Goal: Task Accomplishment & Management: Manage account settings

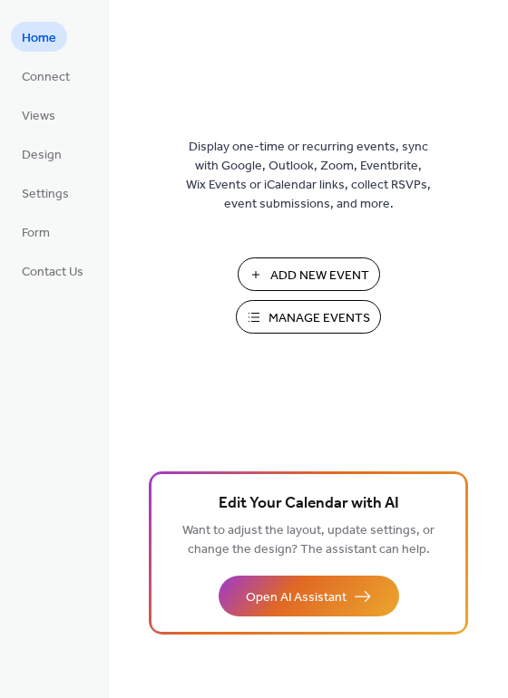
click at [287, 319] on span "Manage Events" at bounding box center [319, 318] width 102 height 19
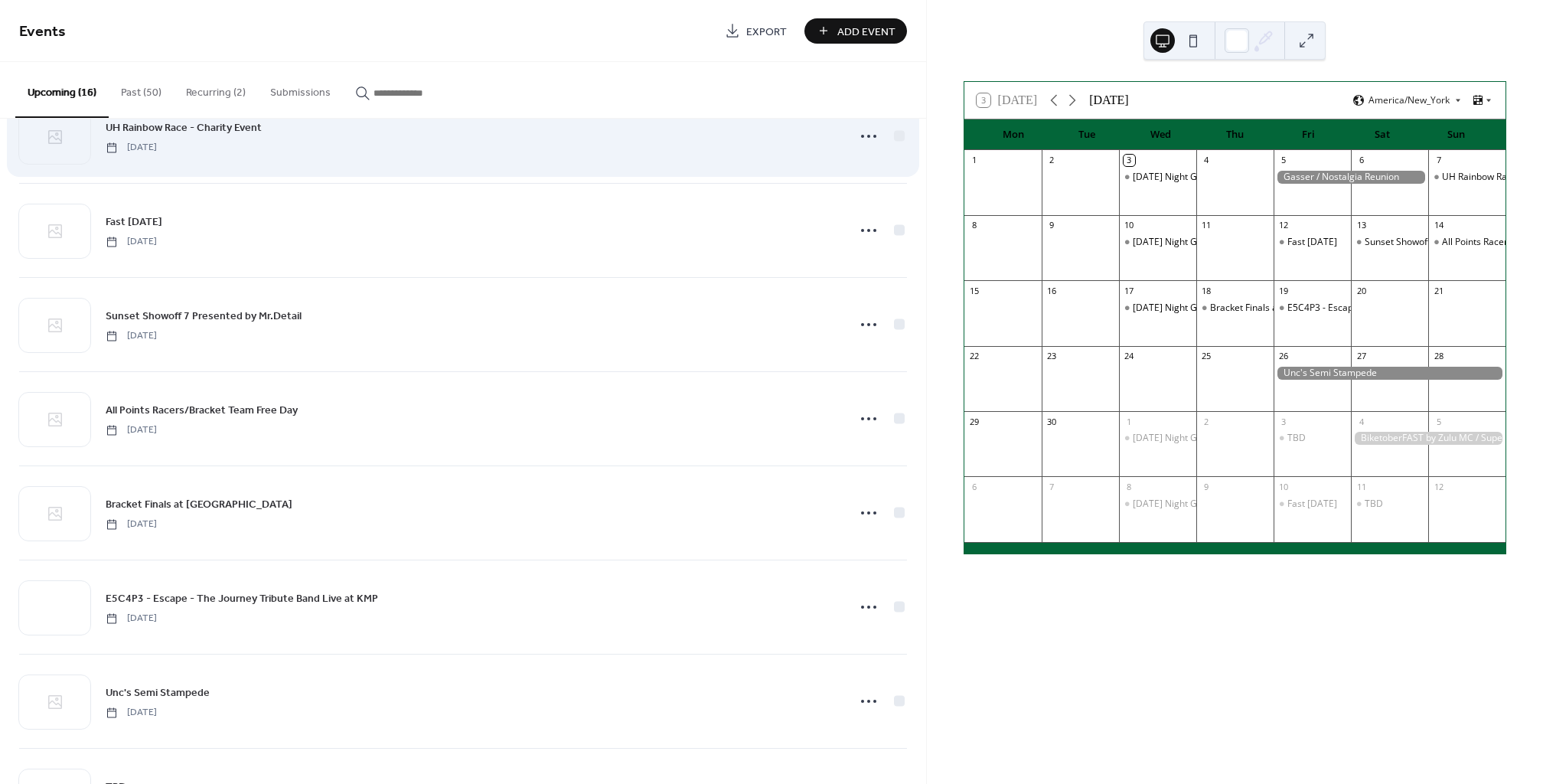
scroll to position [149, 0]
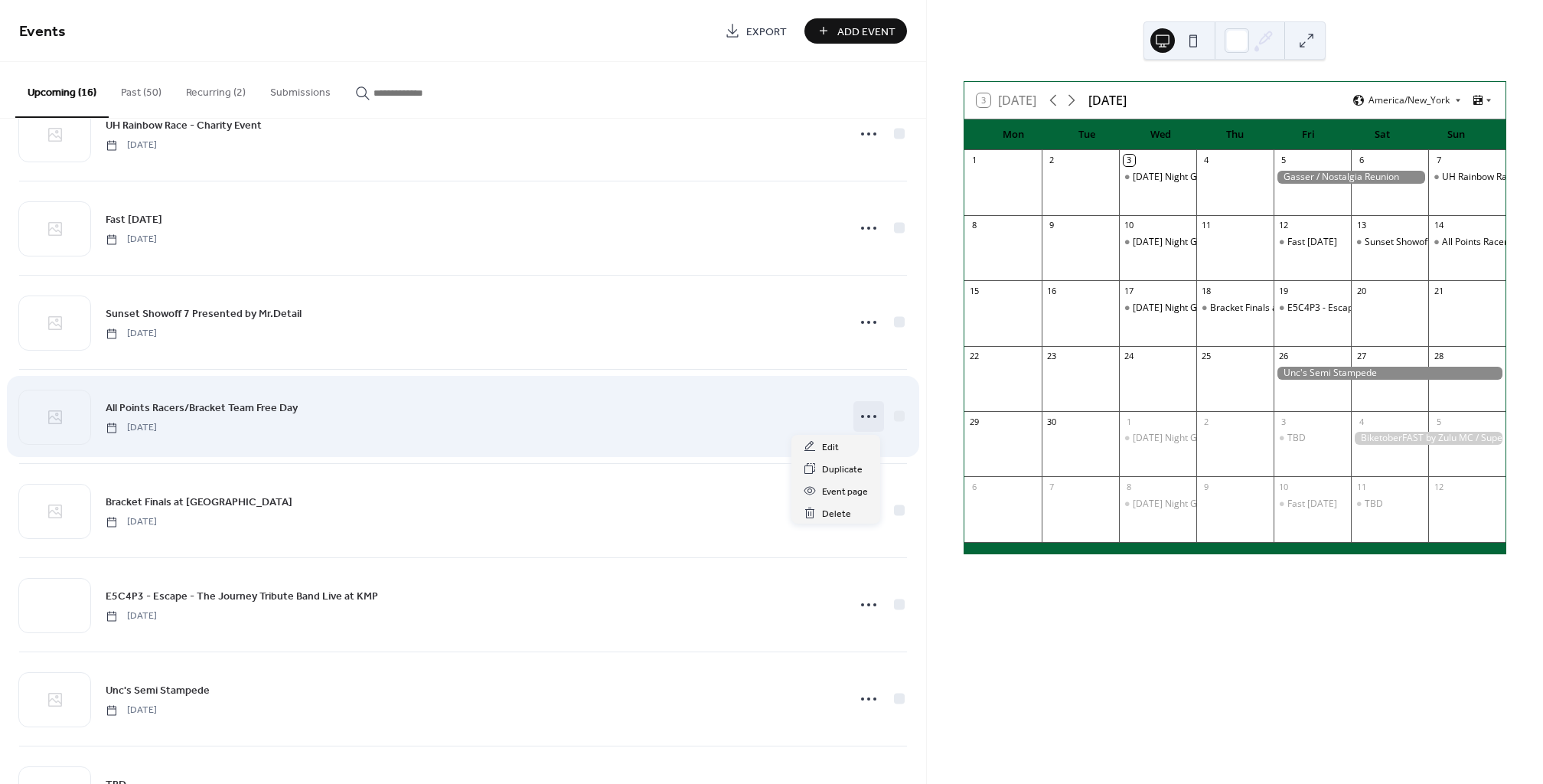
click at [858, 428] on icon at bounding box center [869, 416] width 24 height 24
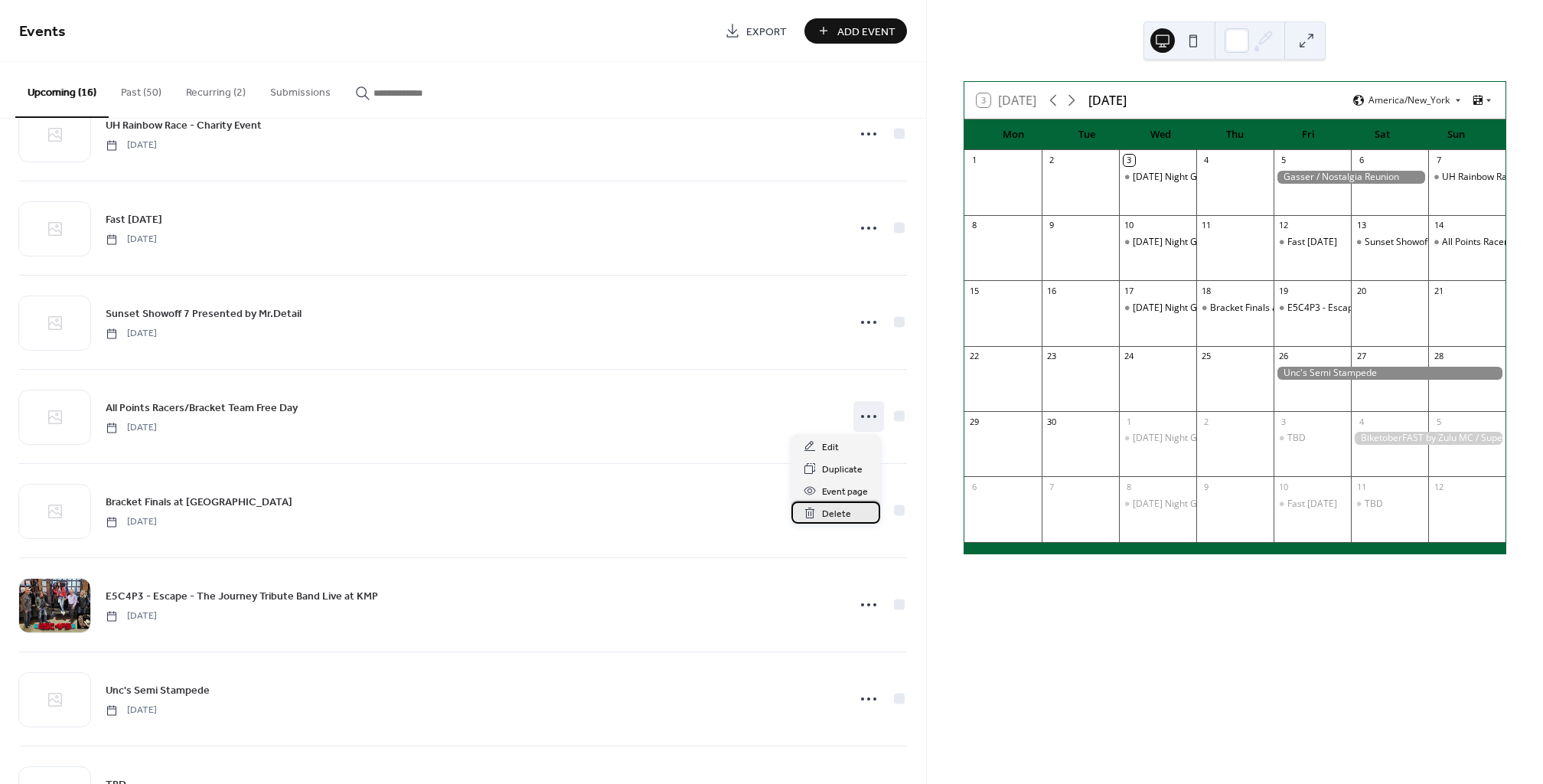
click at [841, 509] on span "Delete" at bounding box center [836, 513] width 29 height 16
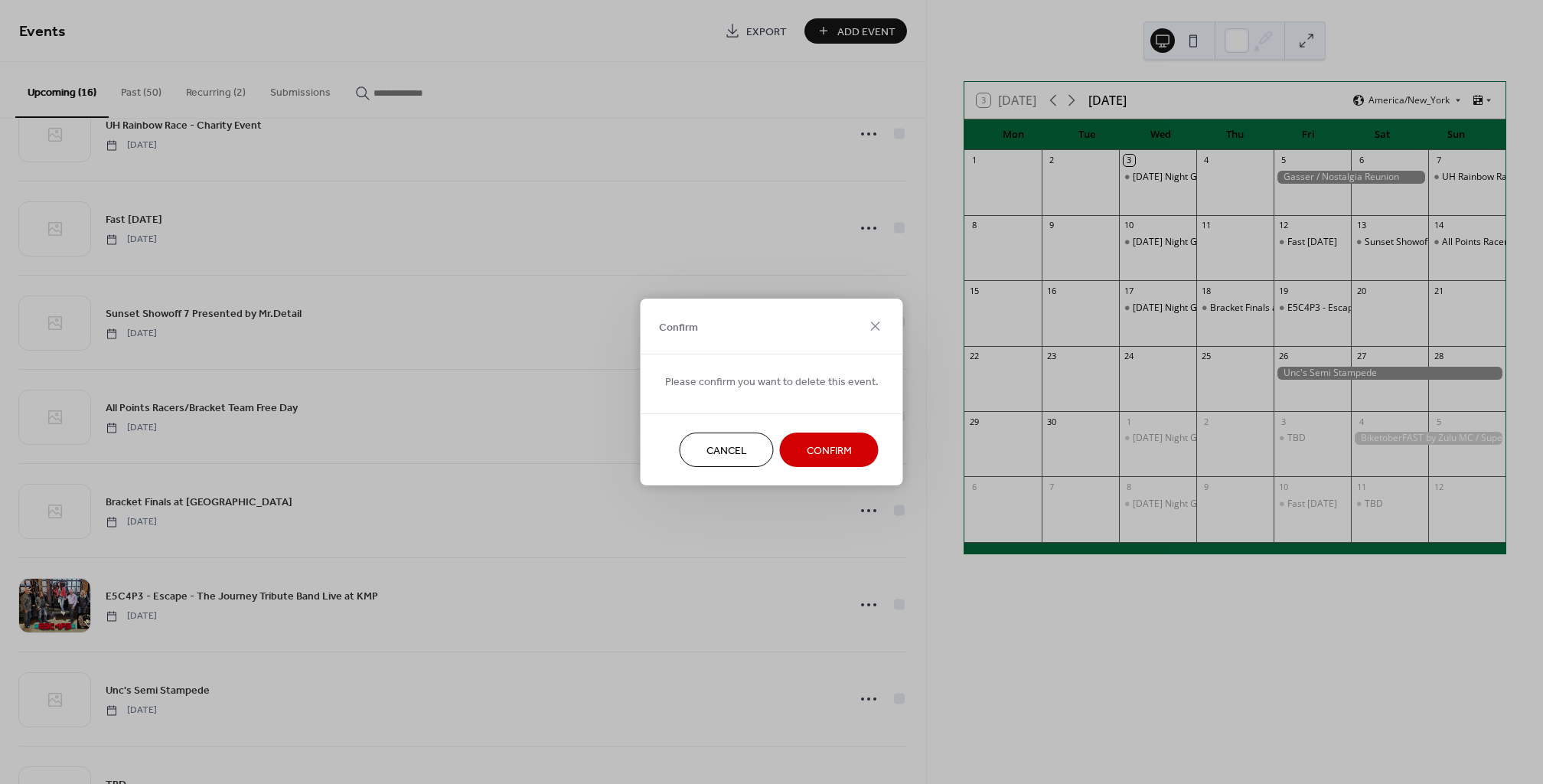
click at [835, 447] on span "Confirm" at bounding box center [829, 451] width 45 height 16
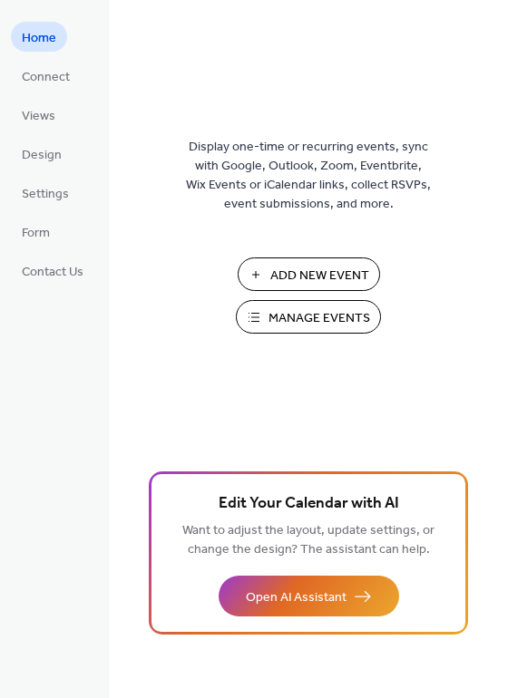
click at [333, 326] on span "Manage Events" at bounding box center [319, 318] width 102 height 19
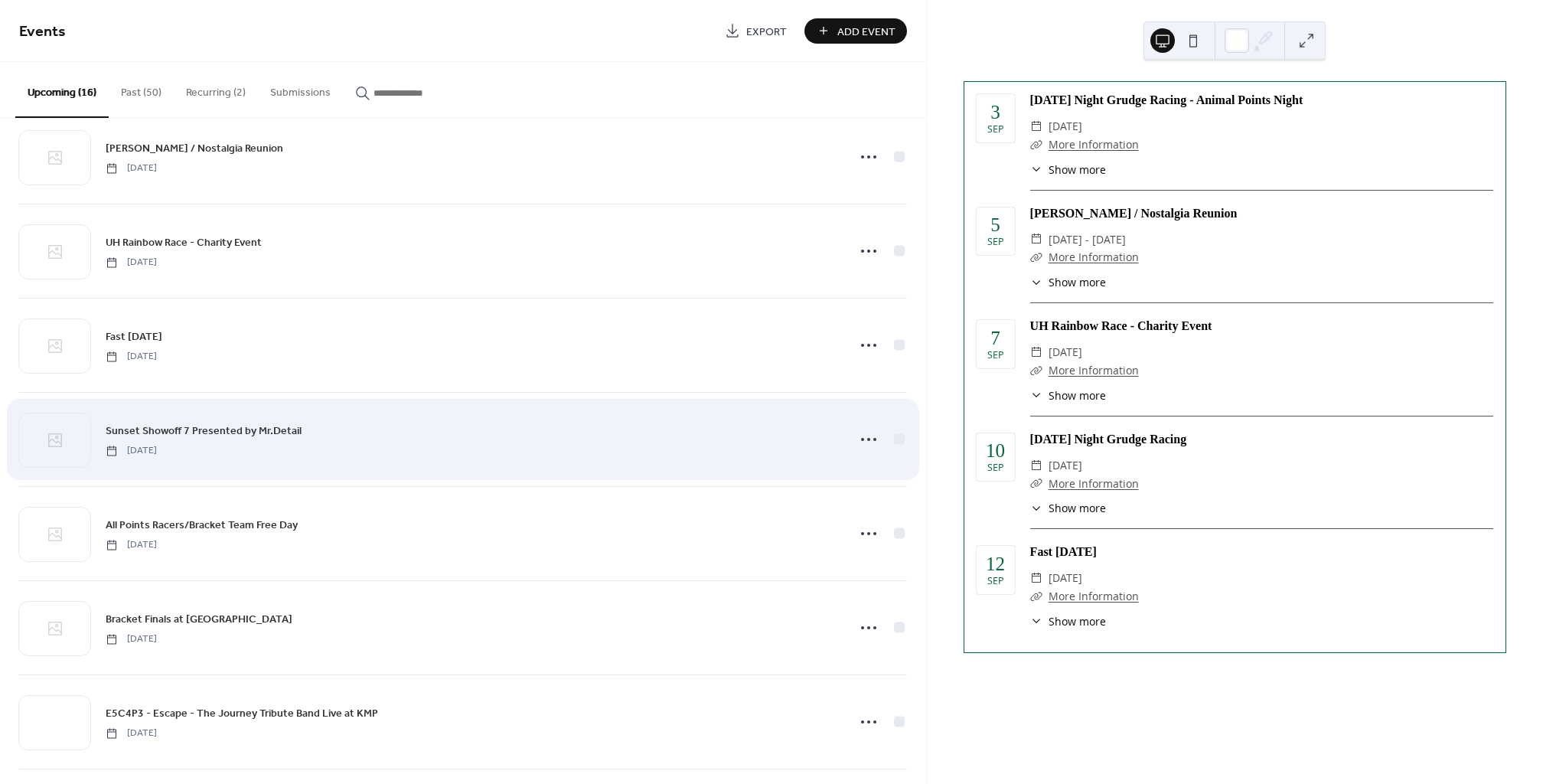
scroll to position [35, 0]
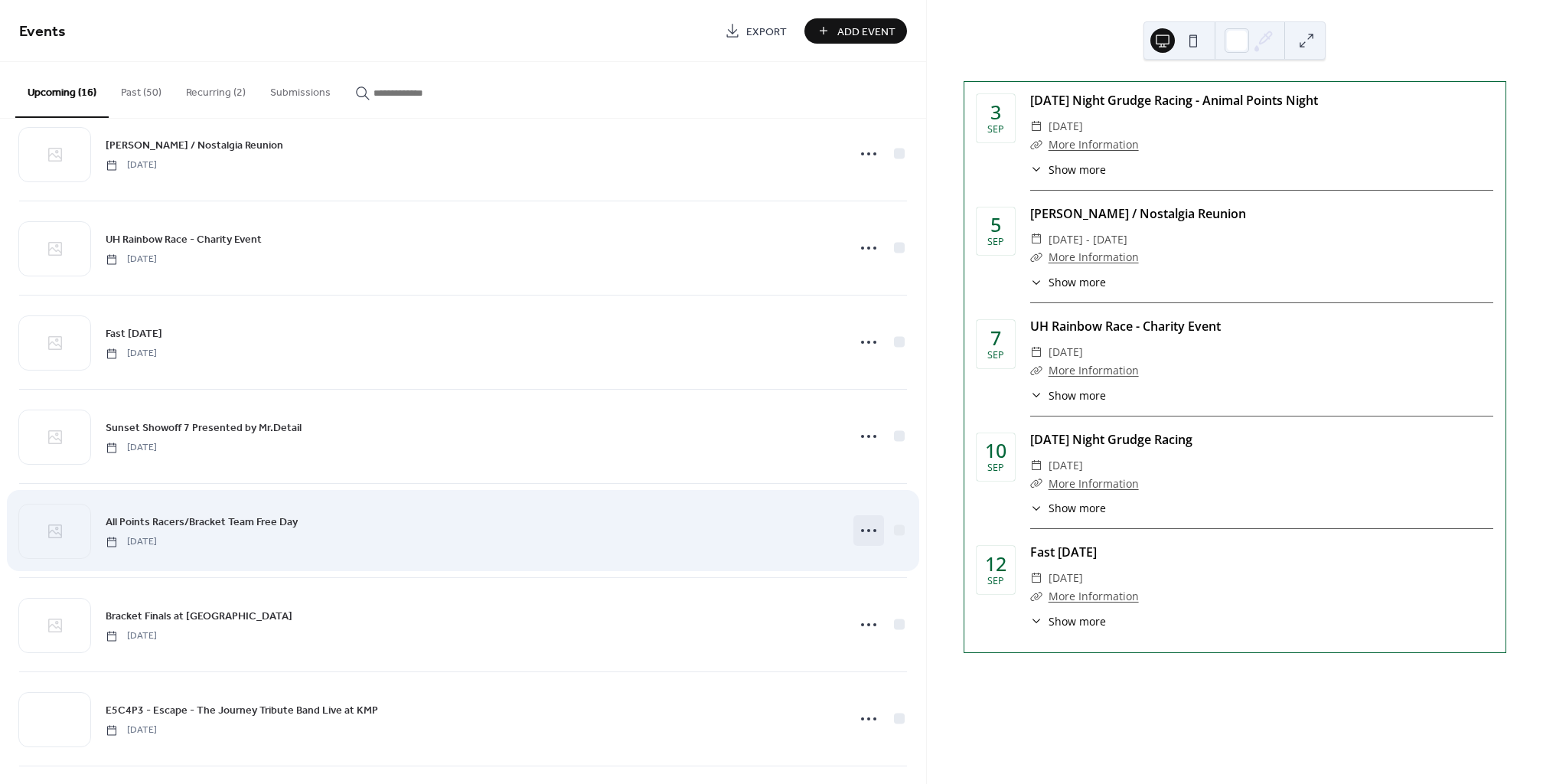
click at [874, 529] on div at bounding box center [869, 530] width 30 height 30
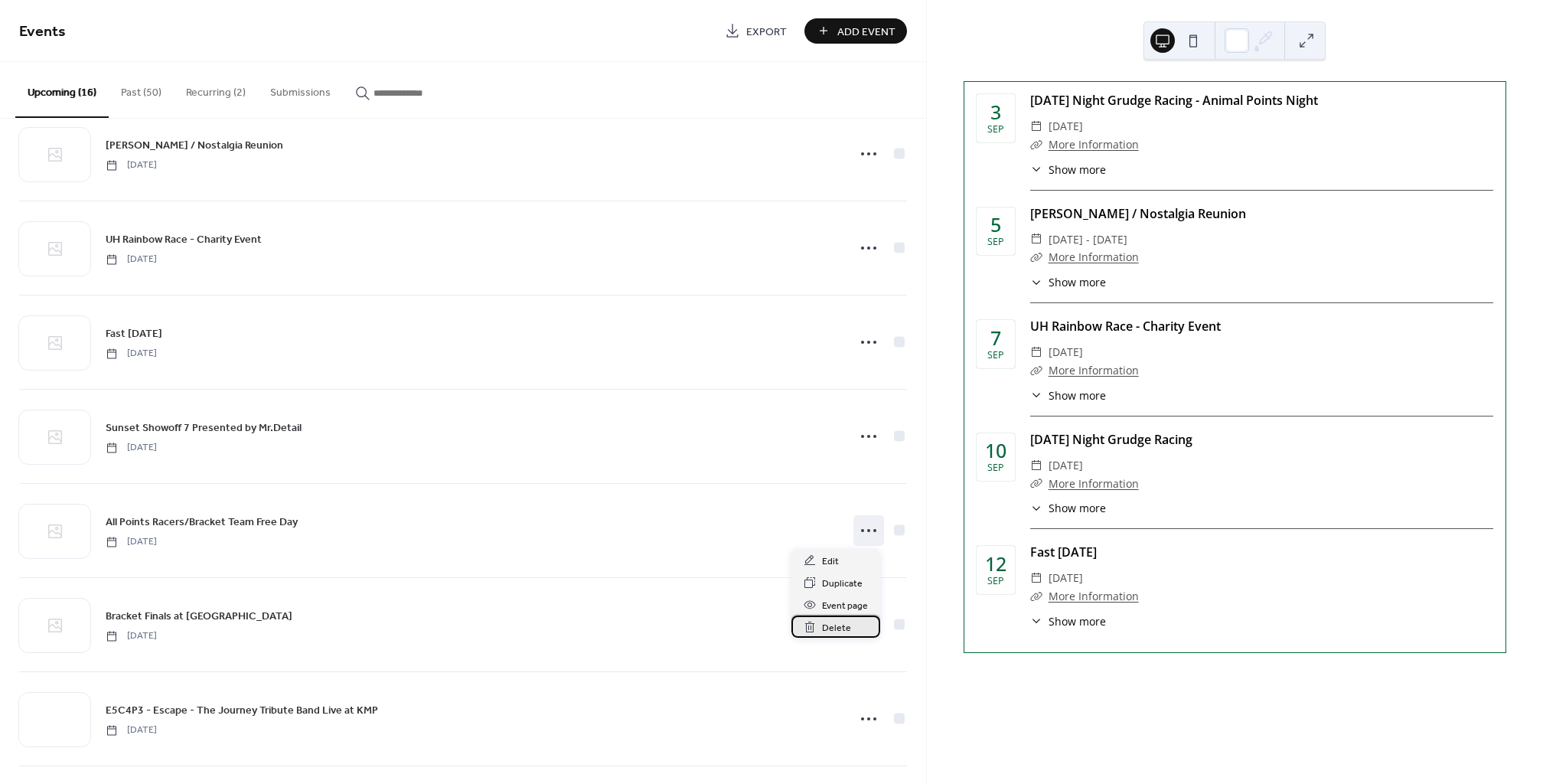
click at [834, 628] on span "Delete" at bounding box center [836, 627] width 29 height 16
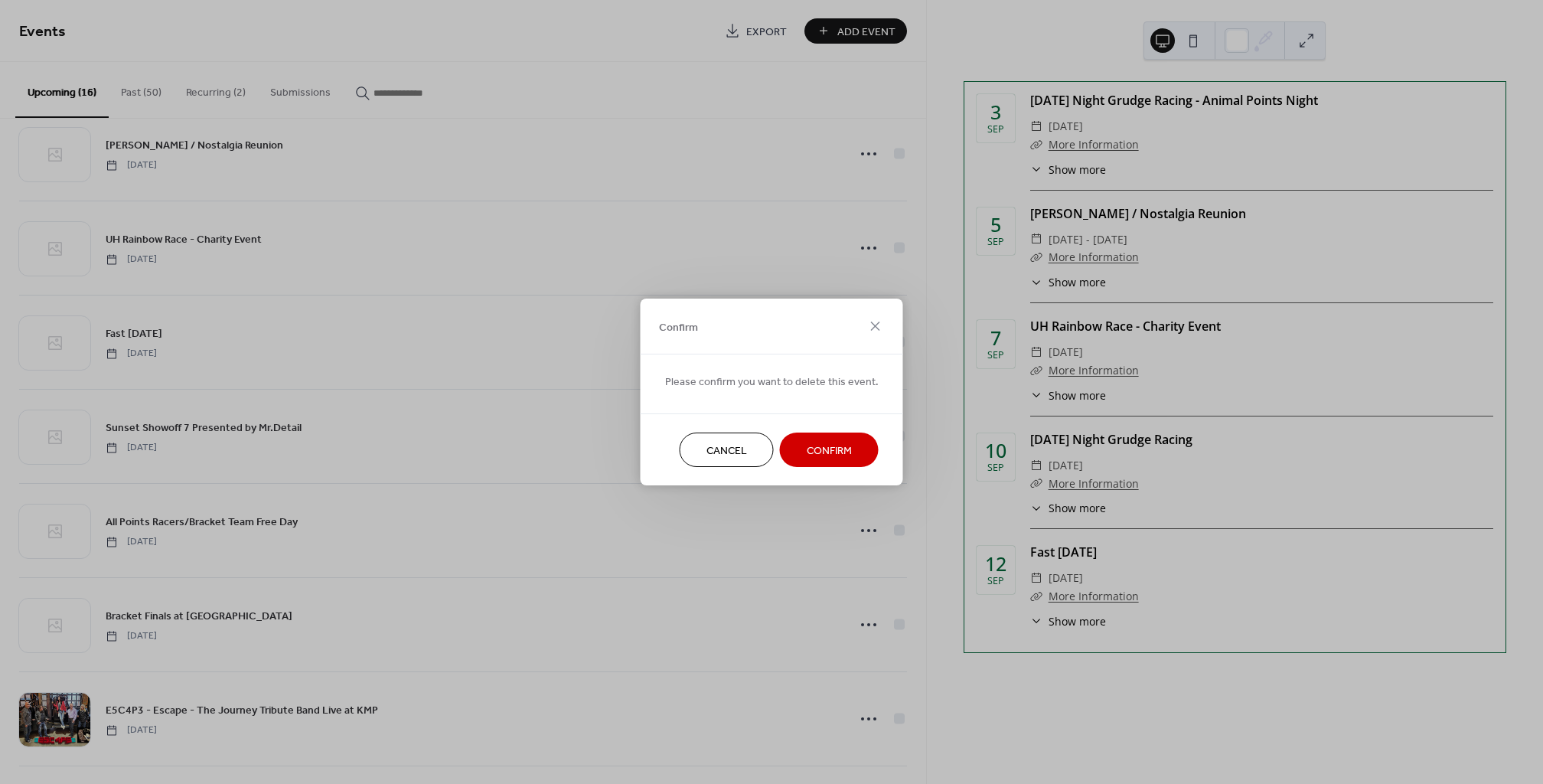
click at [828, 461] on button "Confirm" at bounding box center [829, 449] width 99 height 35
